Goal: Task Accomplishment & Management: Use online tool/utility

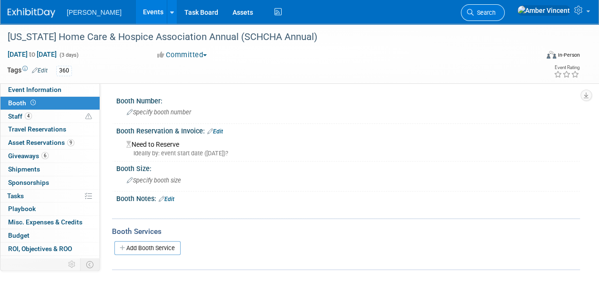
click at [496, 10] on span "Search" at bounding box center [485, 12] width 22 height 7
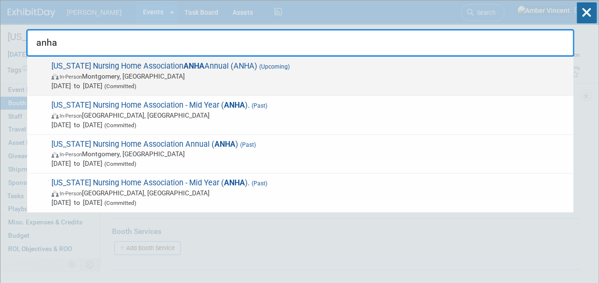
type input "anha"
click at [286, 82] on span "Sep 23, 2025 to Sep 26, 2025 (Committed)" at bounding box center [309, 86] width 517 height 10
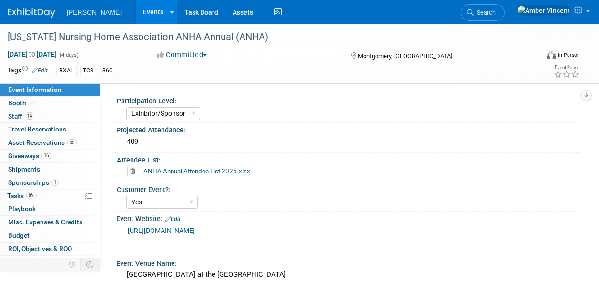
select select "Exhibitor/Sponsor"
select select "Yes"
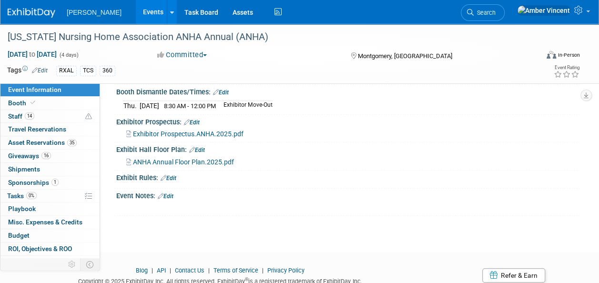
scroll to position [358, 0]
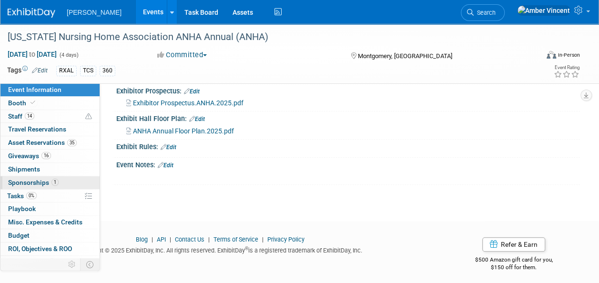
click at [28, 182] on span "Sponsorships 1" at bounding box center [33, 183] width 51 height 8
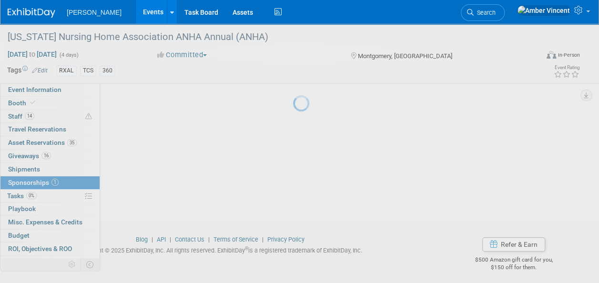
scroll to position [0, 0]
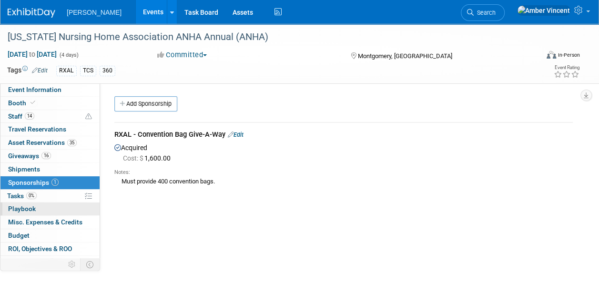
click at [31, 207] on span "Playbook 0" at bounding box center [22, 209] width 28 height 8
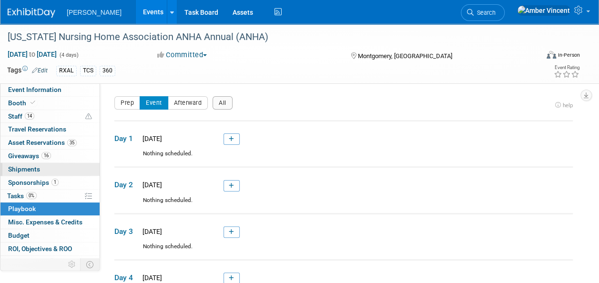
click at [29, 170] on span "Shipments 0" at bounding box center [24, 169] width 32 height 8
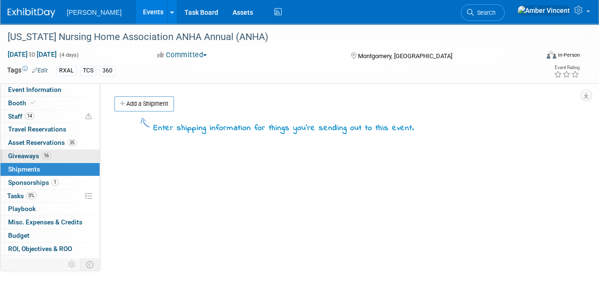
click at [28, 154] on span "Giveaways 16" at bounding box center [29, 156] width 43 height 8
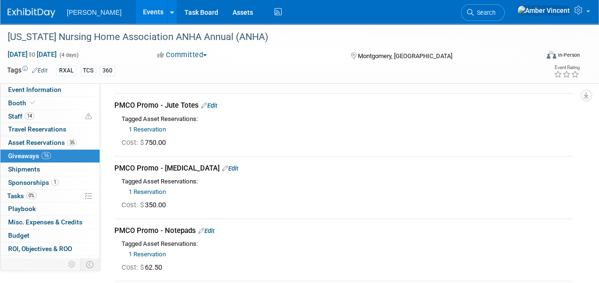
scroll to position [95, 0]
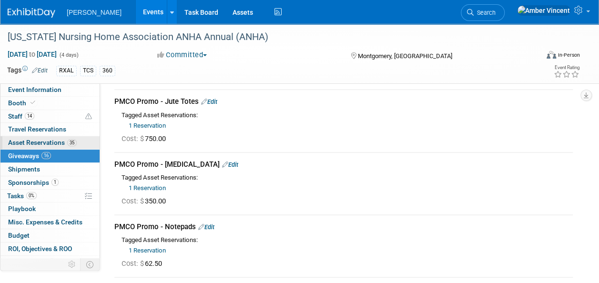
click at [21, 143] on span "Asset Reservations 35" at bounding box center [42, 143] width 69 height 8
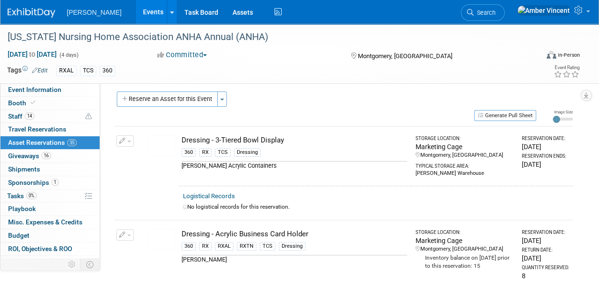
scroll to position [0, 0]
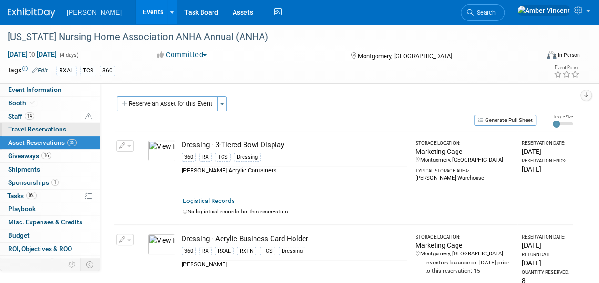
click at [17, 128] on span "Travel Reservations 0" at bounding box center [37, 129] width 58 height 8
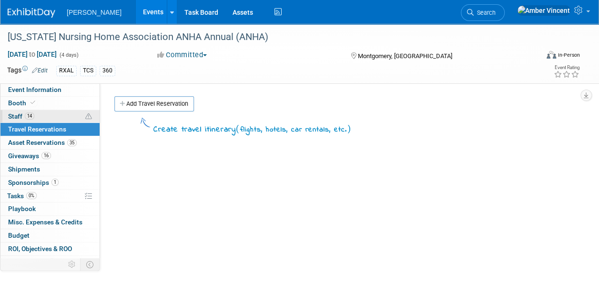
click at [49, 117] on link "14 Staff 14" at bounding box center [49, 116] width 99 height 13
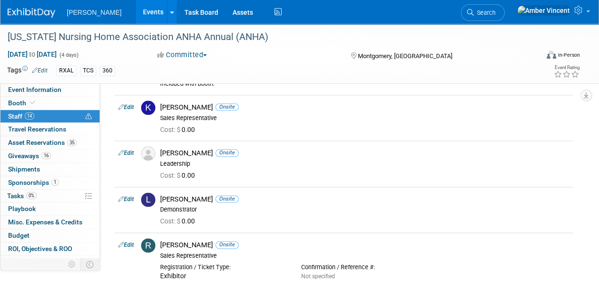
scroll to position [524, 0]
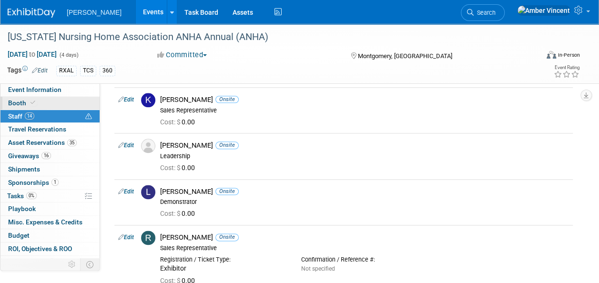
click at [38, 100] on link "Booth" at bounding box center [49, 103] width 99 height 13
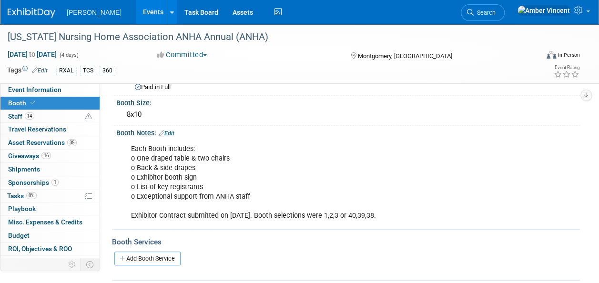
scroll to position [178, 0]
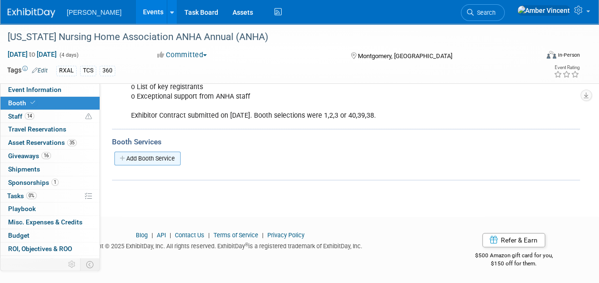
click at [169, 161] on link "Add Booth Service" at bounding box center [147, 159] width 66 height 14
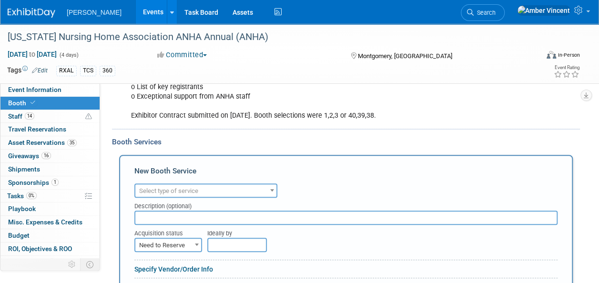
scroll to position [0, 0]
click at [202, 193] on span "Select type of service" at bounding box center [205, 191] width 141 height 13
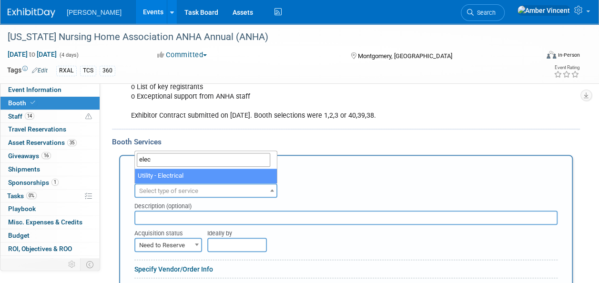
type input "elect"
select select "8"
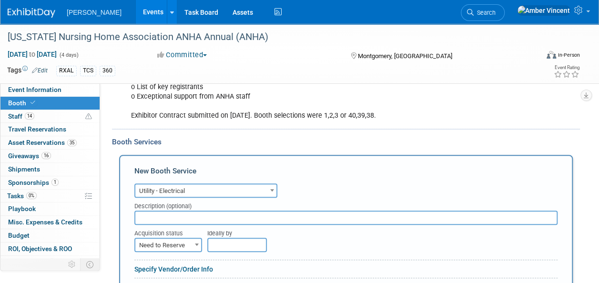
click at [185, 215] on input "text" at bounding box center [345, 218] width 423 height 14
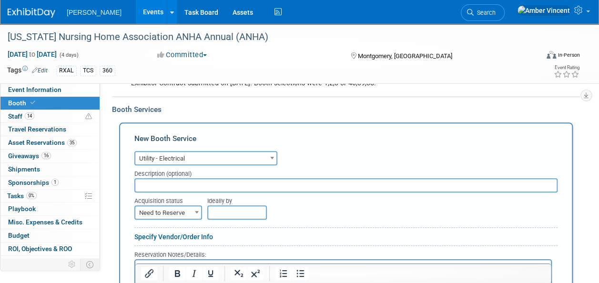
scroll to position [226, 0]
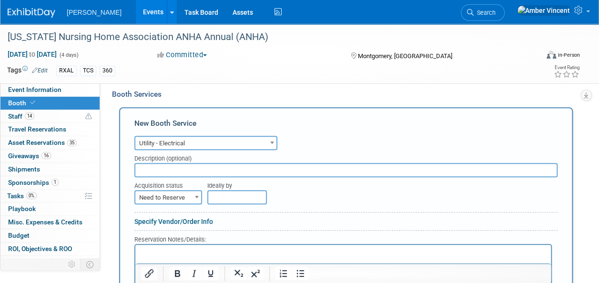
click at [185, 195] on span "Need to Reserve" at bounding box center [168, 197] width 66 height 13
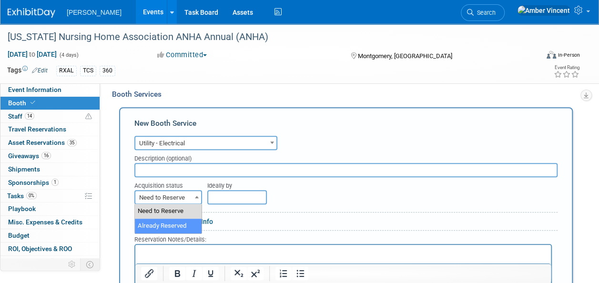
select select "2"
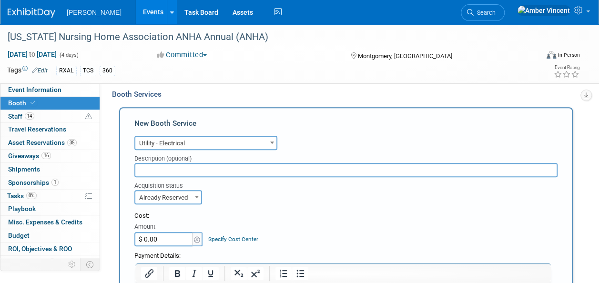
scroll to position [274, 0]
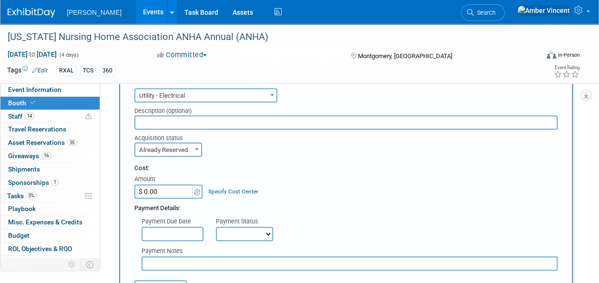
click at [178, 192] on input "$ 0.00" at bounding box center [164, 192] width 60 height 14
type input "$ 226.41"
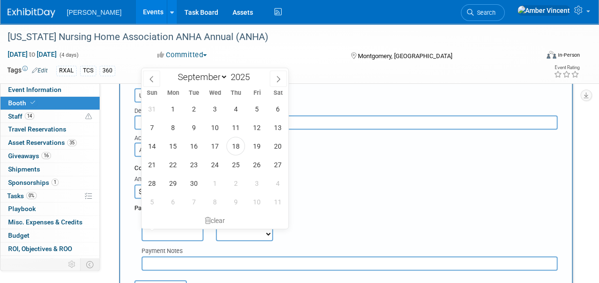
click at [183, 238] on input "text" at bounding box center [173, 234] width 62 height 14
click at [218, 149] on span "17" at bounding box center [215, 146] width 19 height 19
type input "[DATE]"
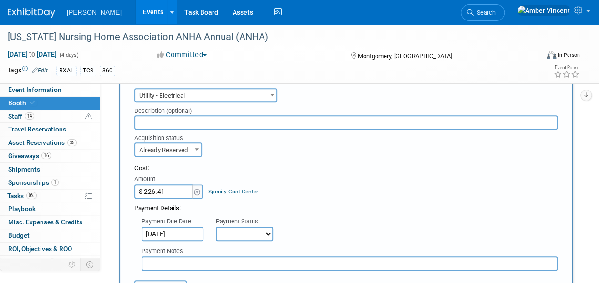
click at [237, 235] on select "Not Paid Yet Partially Paid Paid in Full" at bounding box center [244, 234] width 57 height 14
select select "1"
click at [216, 227] on select "Not Paid Yet Partially Paid Paid in Full" at bounding box center [244, 234] width 57 height 14
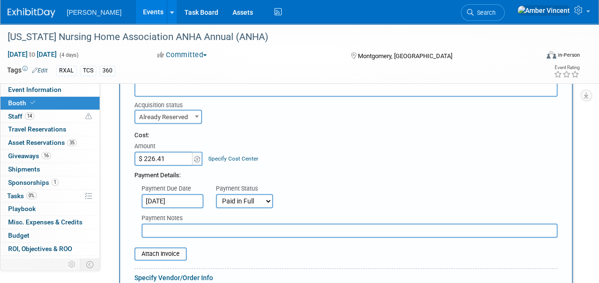
scroll to position [321, 0]
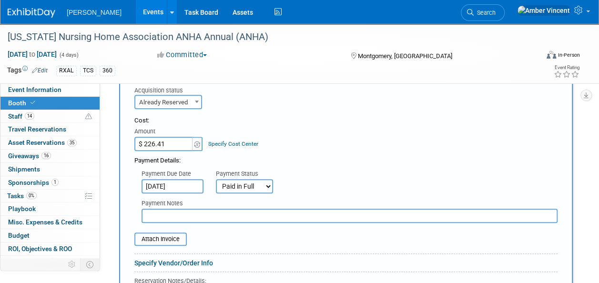
click at [186, 214] on input "text" at bounding box center [350, 216] width 416 height 14
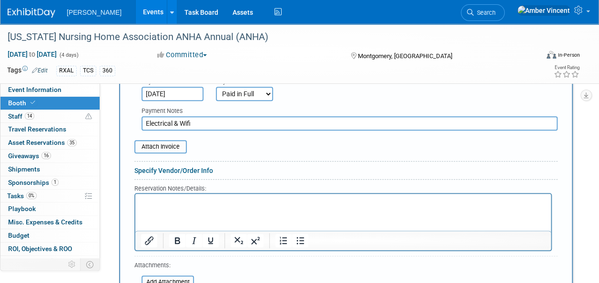
scroll to position [417, 0]
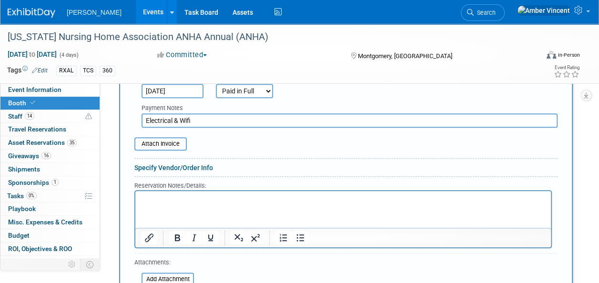
type input "Electrical & Wifi"
click at [205, 166] on link "Specify Vendor/Order Info" at bounding box center [173, 168] width 79 height 8
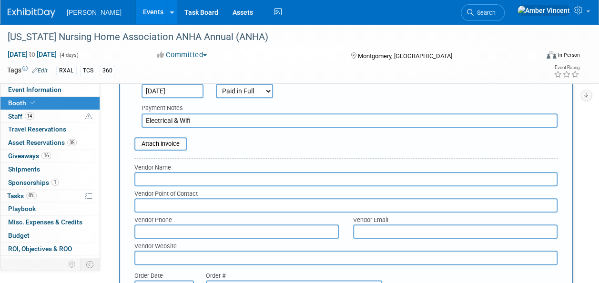
click at [174, 178] on input "text" at bounding box center [345, 179] width 423 height 14
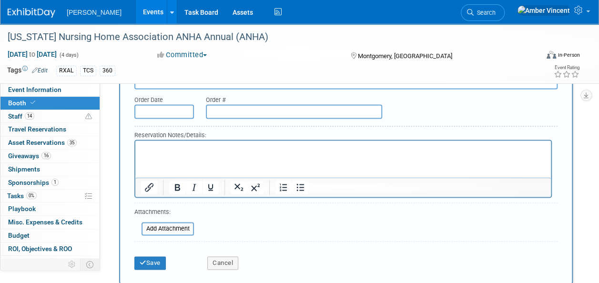
scroll to position [607, 0]
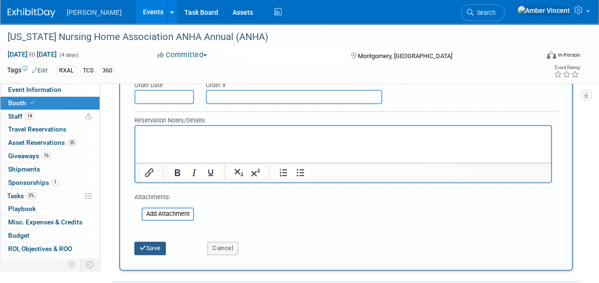
type input "Backstage Productions"
click at [154, 247] on button "Save" at bounding box center [149, 248] width 31 height 13
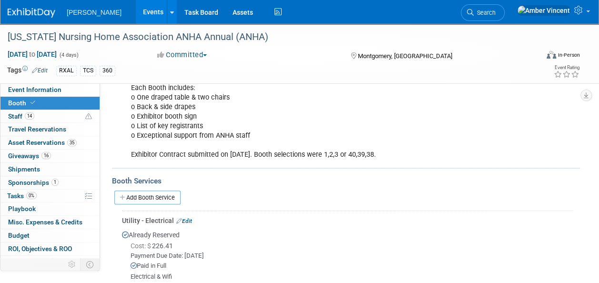
scroll to position [187, 0]
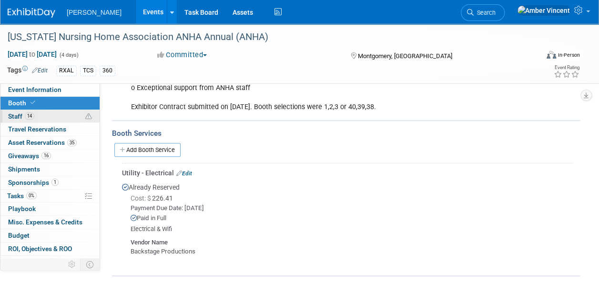
click at [49, 117] on link "14 Staff 14" at bounding box center [49, 116] width 99 height 13
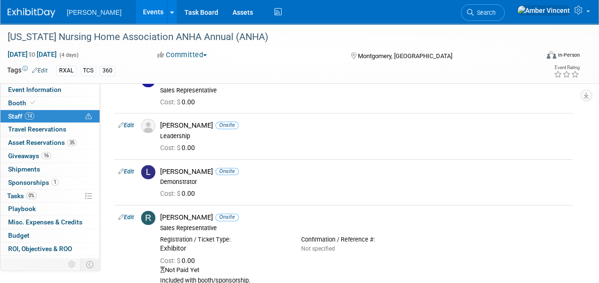
scroll to position [564, 0]
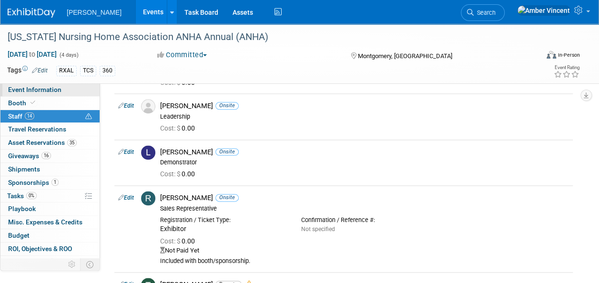
click at [51, 88] on span "Event Information" at bounding box center [34, 90] width 53 height 8
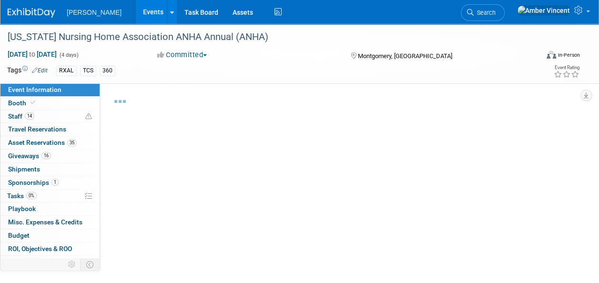
select select "Exhibitor/Sponsor"
select select "Yes"
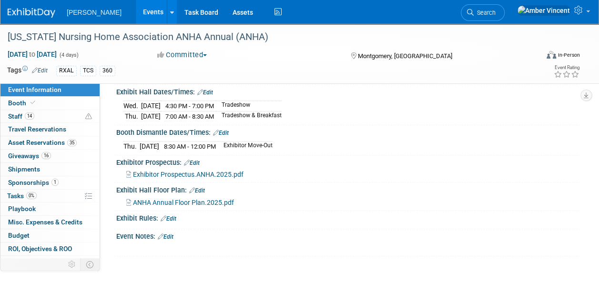
scroll to position [334, 0]
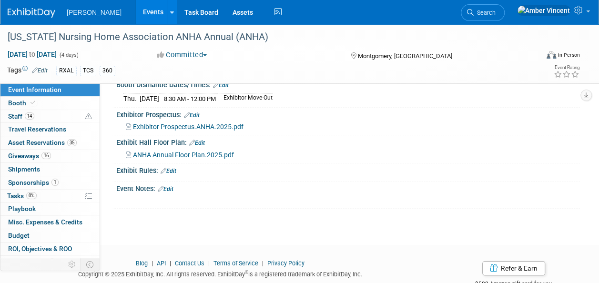
drag, startPoint x: 51, startPoint y: 184, endPoint x: 50, endPoint y: 189, distance: 5.9
click at [51, 184] on span "1" at bounding box center [54, 182] width 7 height 7
